Goal: Transaction & Acquisition: Subscribe to service/newsletter

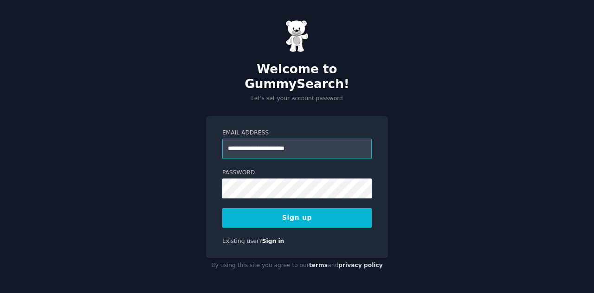
type input "**********"
click at [264, 211] on button "Sign up" at bounding box center [296, 217] width 149 height 19
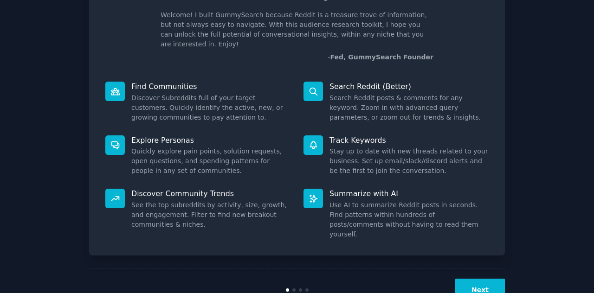
scroll to position [70, 0]
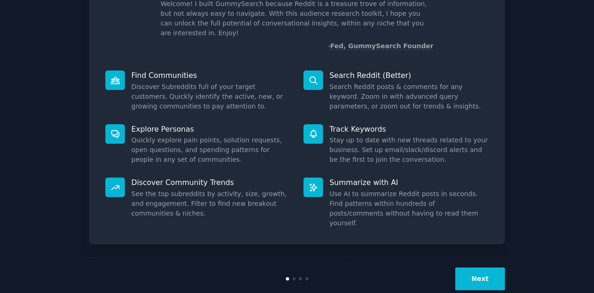
click at [477, 268] on button "Next" at bounding box center [480, 279] width 50 height 23
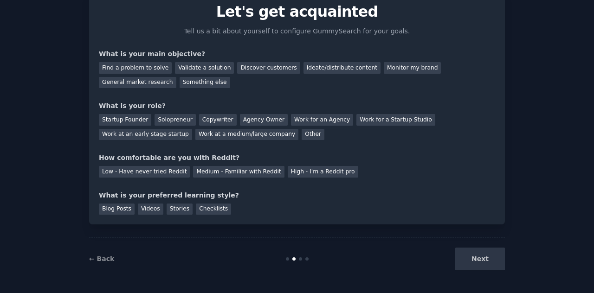
scroll to position [39, 0]
click at [120, 70] on div "Find a problem to solve" at bounding box center [135, 69] width 73 height 12
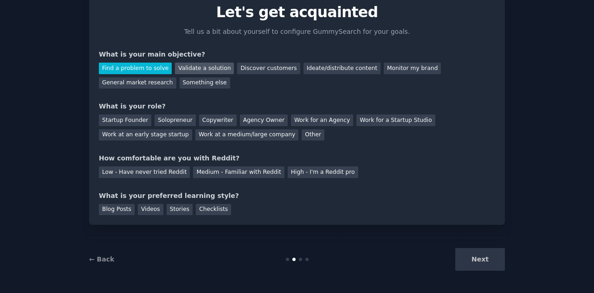
click at [199, 69] on div "Validate a solution" at bounding box center [204, 69] width 59 height 12
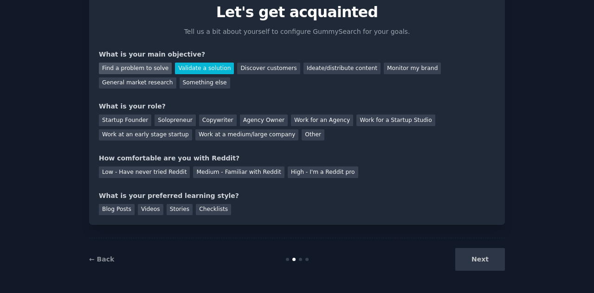
click at [146, 63] on div "Find a problem to solve" at bounding box center [135, 69] width 73 height 12
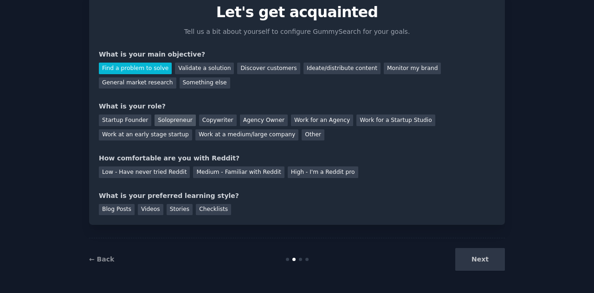
click at [171, 115] on div "Solopreneur" at bounding box center [175, 121] width 41 height 12
click at [132, 176] on div "Low - Have never tried Reddit" at bounding box center [144, 173] width 91 height 12
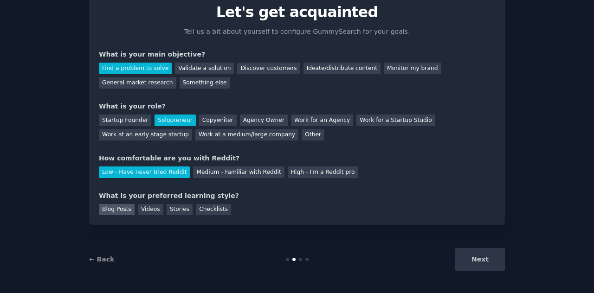
click at [123, 207] on div "Blog Posts" at bounding box center [117, 210] width 36 height 12
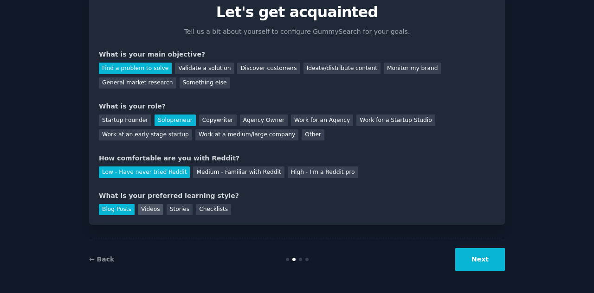
click at [155, 211] on div "Videos" at bounding box center [151, 210] width 26 height 12
click at [176, 211] on div "Stories" at bounding box center [180, 210] width 26 height 12
click at [122, 209] on div "Blog Posts" at bounding box center [117, 210] width 36 height 12
click at [203, 209] on div "Checklists" at bounding box center [213, 210] width 35 height 12
click at [181, 212] on div "Stories" at bounding box center [180, 210] width 26 height 12
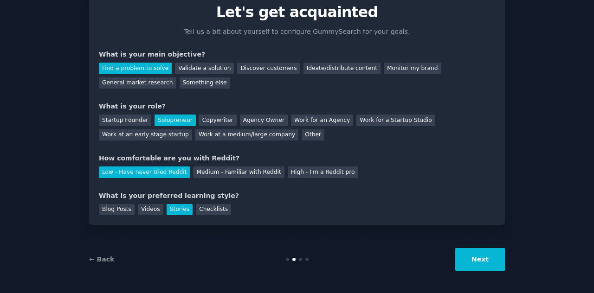
click at [465, 260] on button "Next" at bounding box center [480, 259] width 50 height 23
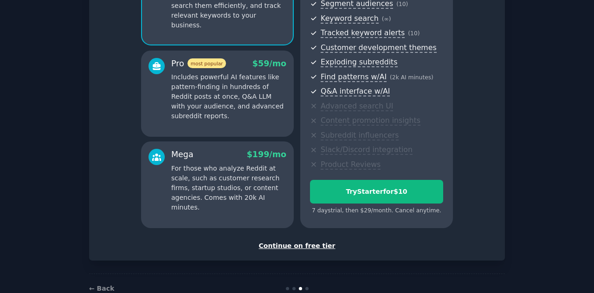
scroll to position [123, 0]
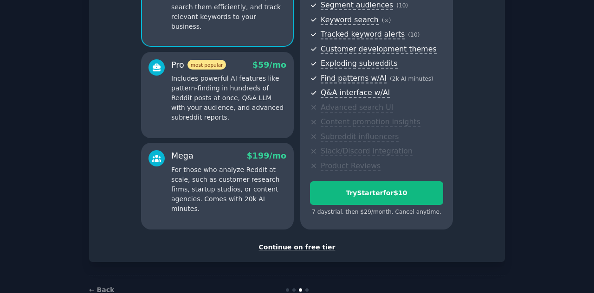
click at [289, 252] on div "Set up your account Choose your GummySearch flavor Enable 33% Annual Discount S…" at bounding box center [297, 82] width 416 height 359
click at [286, 249] on div "Continue on free tier" at bounding box center [297, 248] width 396 height 10
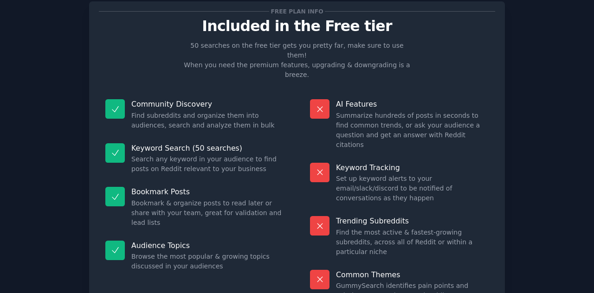
scroll to position [68, 0]
